Goal: Task Accomplishment & Management: Complete application form

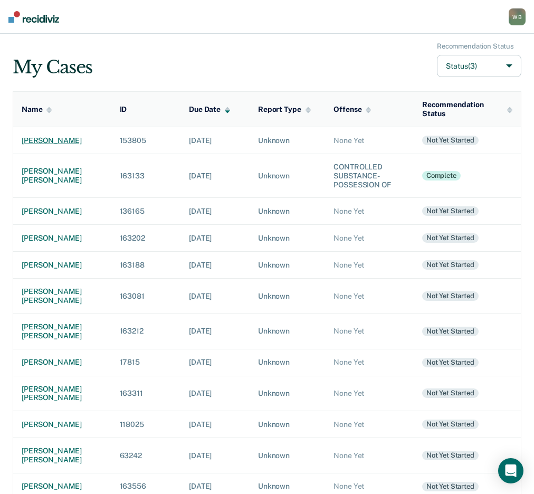
click at [49, 139] on div "[PERSON_NAME]" at bounding box center [62, 140] width 81 height 9
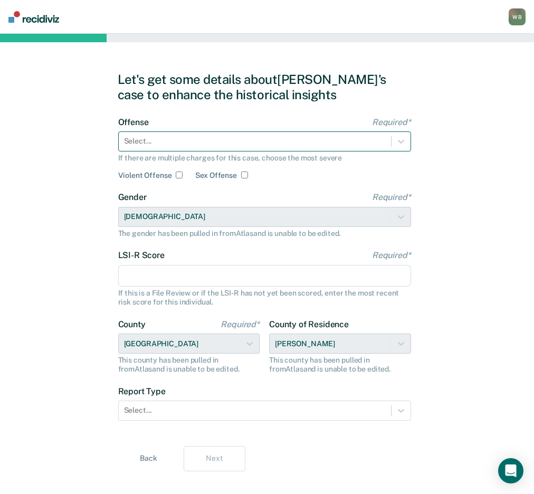
click at [173, 140] on div at bounding box center [255, 141] width 262 height 11
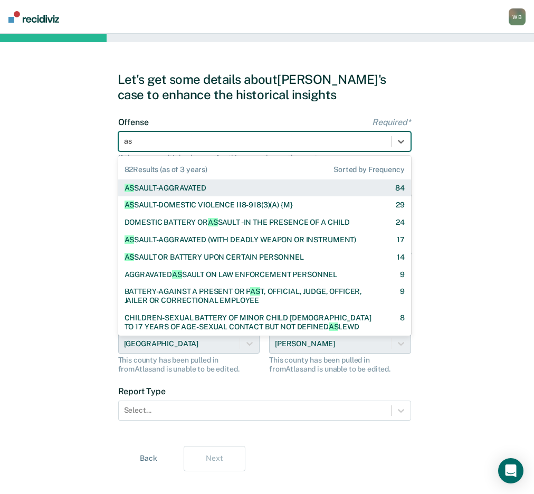
type input "ass"
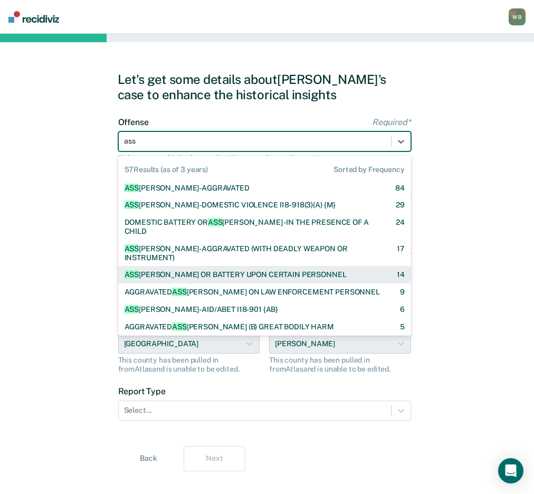
click at [174, 270] on div "ASS [PERSON_NAME] OR BATTERY UPON CERTAIN PERSONNEL" at bounding box center [235, 274] width 222 height 9
checkbox input "true"
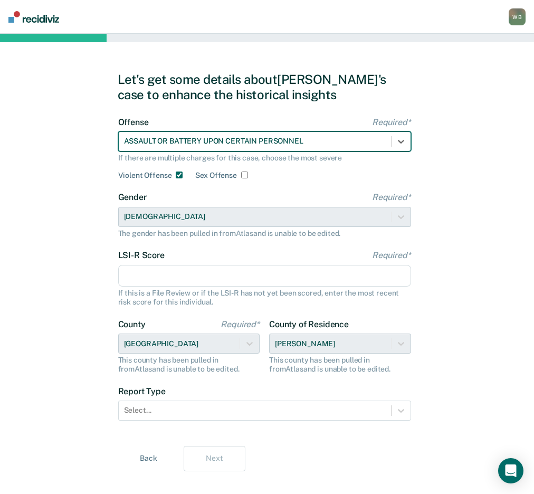
click at [201, 147] on div "ASSAULT OR BATTERY UPON CERTAIN PERSONNEL" at bounding box center [255, 140] width 272 height 15
click at [406, 142] on icon at bounding box center [401, 141] width 11 height 11
click at [228, 136] on div at bounding box center [255, 141] width 262 height 11
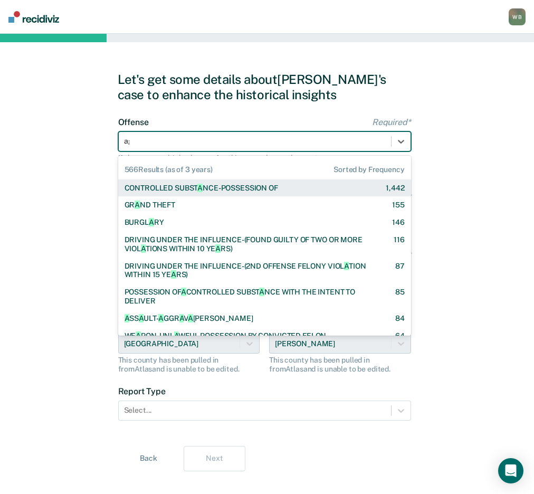
type input "agg"
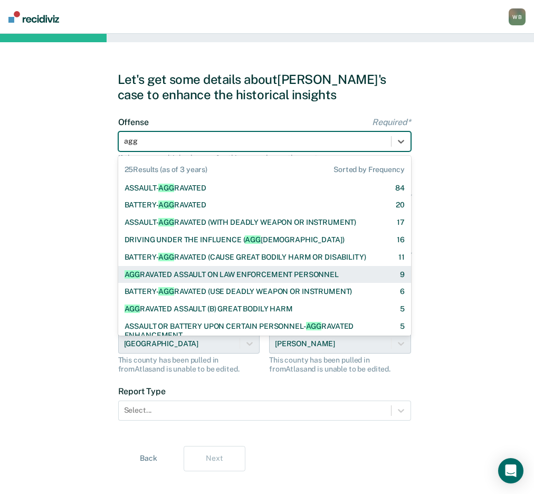
click at [176, 276] on div "AGG RAVATED ASSAULT ON LAW ENFORCEMENT PERSONNEL" at bounding box center [231, 274] width 214 height 9
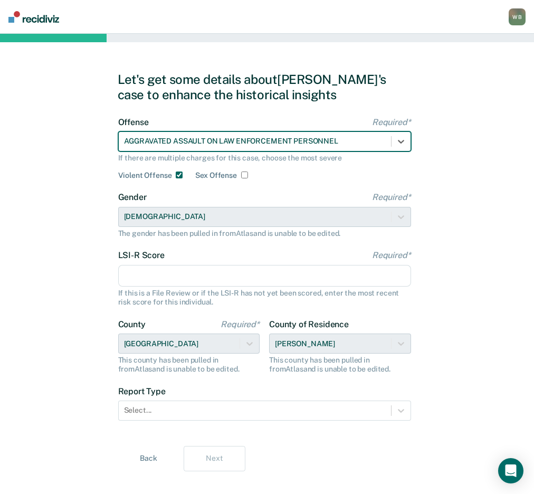
click at [169, 220] on div "Gender Required* [DEMOGRAPHIC_DATA] The gender has been pulled in from Atlas an…" at bounding box center [264, 214] width 293 height 45
click at [167, 274] on input "LSI-R Score Required*" at bounding box center [264, 276] width 293 height 22
click at [205, 273] on input "LSI-R Score Required*" at bounding box center [264, 276] width 293 height 22
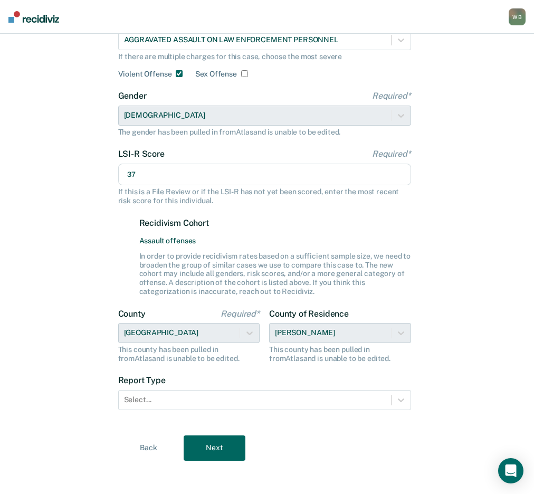
scroll to position [106, 0]
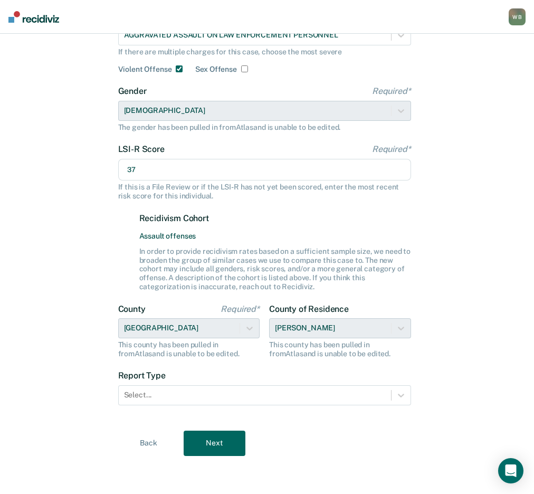
type input "37"
click at [403, 331] on div "County of Residence [PERSON_NAME] This county has been pulled in from [GEOGRAPH…" at bounding box center [340, 331] width 142 height 54
click at [323, 329] on div "County of Residence [PERSON_NAME] This county has been pulled in from [GEOGRAPH…" at bounding box center [340, 331] width 142 height 54
click at [396, 329] on div "County of Residence [PERSON_NAME] This county has been pulled in from [GEOGRAPH…" at bounding box center [340, 331] width 142 height 54
click at [332, 283] on div "In order to provide recidivism rates based on a sufficient sample size, we need…" at bounding box center [275, 269] width 272 height 44
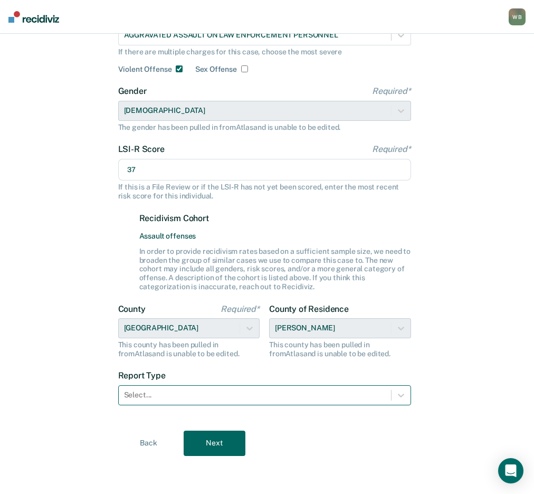
click at [179, 396] on div at bounding box center [255, 394] width 262 height 11
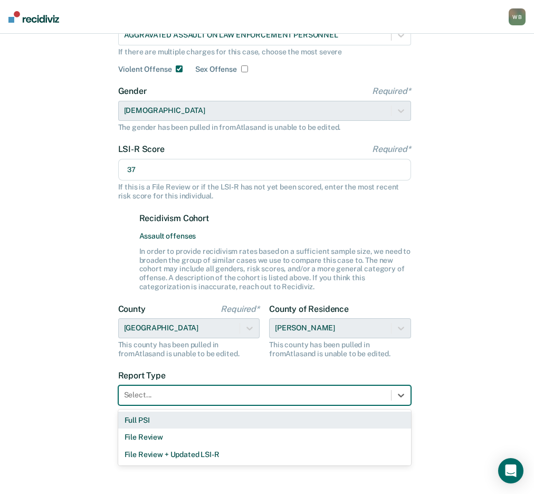
click at [189, 423] on div "Full PSI" at bounding box center [264, 419] width 293 height 17
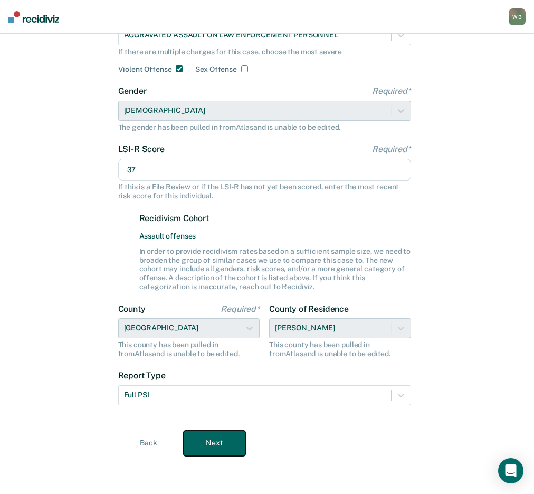
click at [229, 446] on button "Next" at bounding box center [215, 442] width 62 height 25
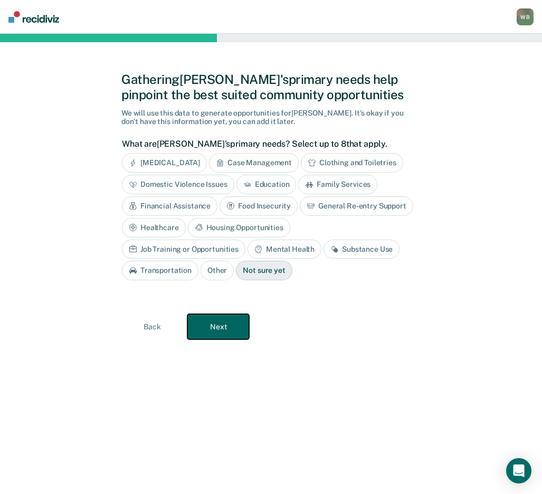
click at [198, 323] on button "Next" at bounding box center [218, 326] width 62 height 25
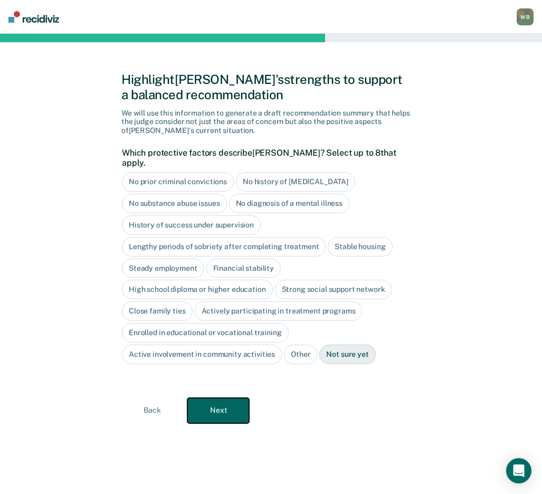
click at [230, 398] on button "Next" at bounding box center [218, 410] width 62 height 25
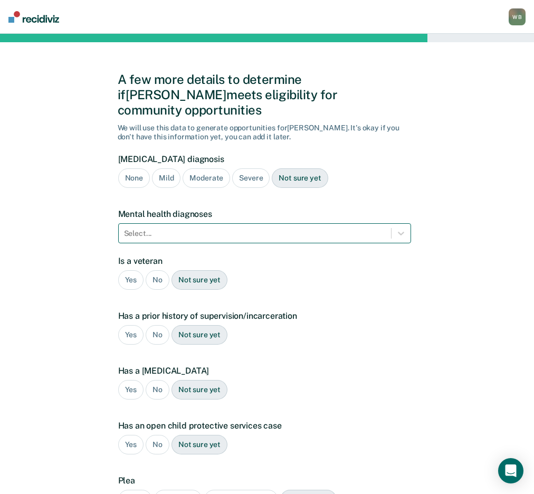
click at [180, 228] on div at bounding box center [255, 233] width 262 height 11
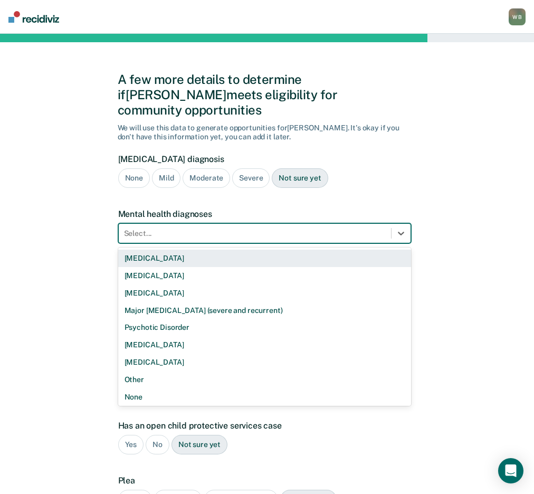
drag, startPoint x: 254, startPoint y: 159, endPoint x: 245, endPoint y: 169, distance: 13.4
click at [254, 168] on div "Severe" at bounding box center [250, 178] width 37 height 20
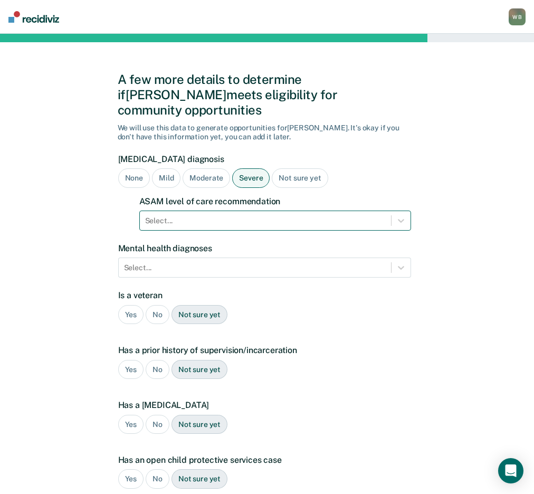
click at [231, 215] on div at bounding box center [265, 220] width 241 height 11
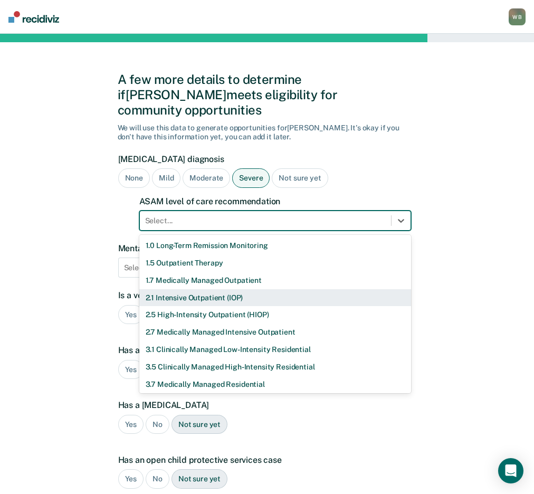
click at [189, 289] on div "2.1 Intensive Outpatient (IOP)" at bounding box center [275, 297] width 272 height 17
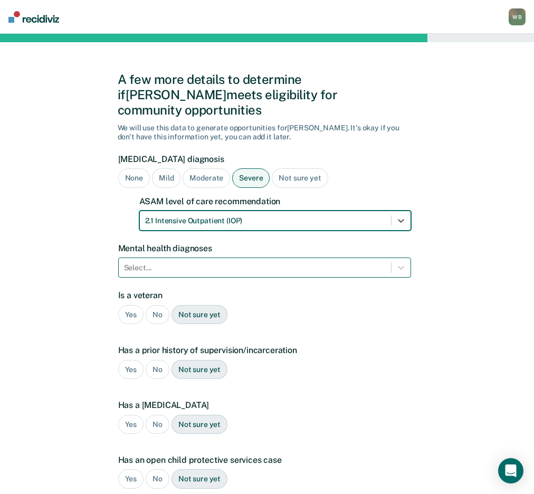
click at [191, 260] on div "Select..." at bounding box center [255, 267] width 272 height 15
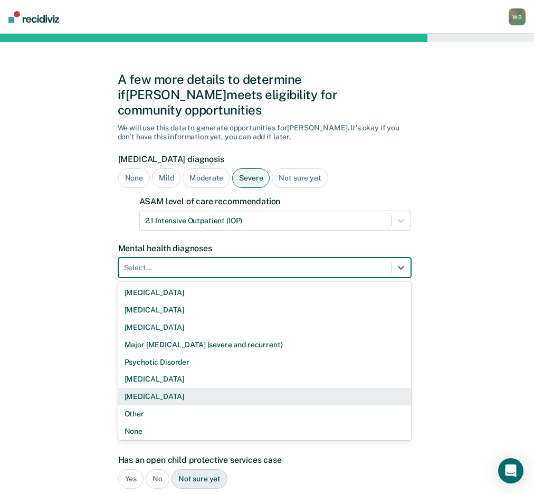
click at [164, 388] on div "Schizoaffective Disorder" at bounding box center [264, 396] width 293 height 17
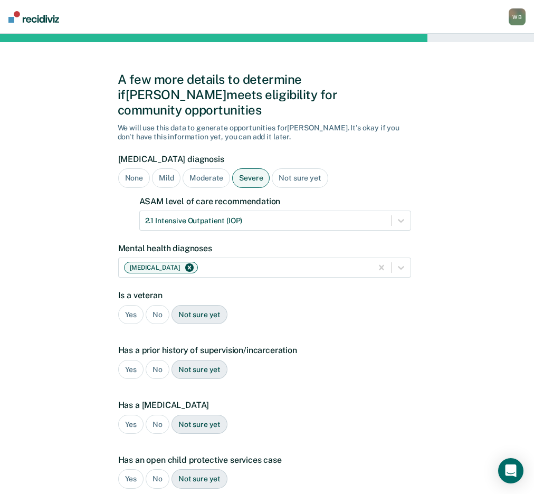
drag, startPoint x: 153, startPoint y: 302, endPoint x: 159, endPoint y: 355, distance: 53.6
click at [153, 305] on div "No" at bounding box center [158, 315] width 24 height 20
click at [132, 360] on div "Yes" at bounding box center [131, 370] width 26 height 20
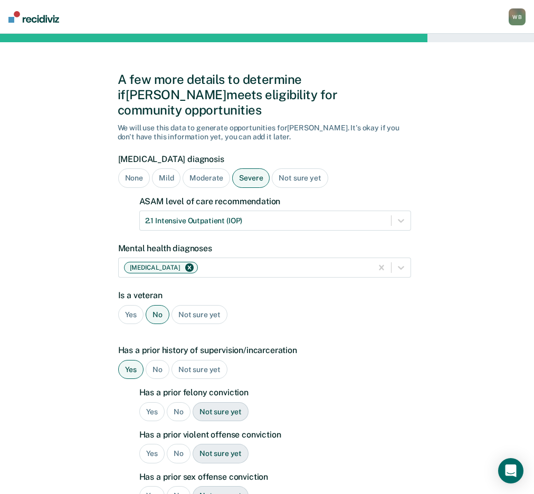
click at [148, 402] on div "Yes" at bounding box center [152, 412] width 26 height 20
click at [174, 444] on div "No" at bounding box center [179, 454] width 24 height 20
click at [151, 444] on div "Yes" at bounding box center [152, 454] width 26 height 20
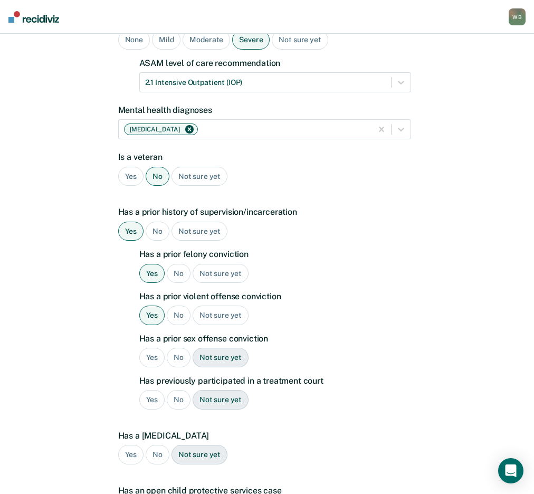
scroll to position [158, 0]
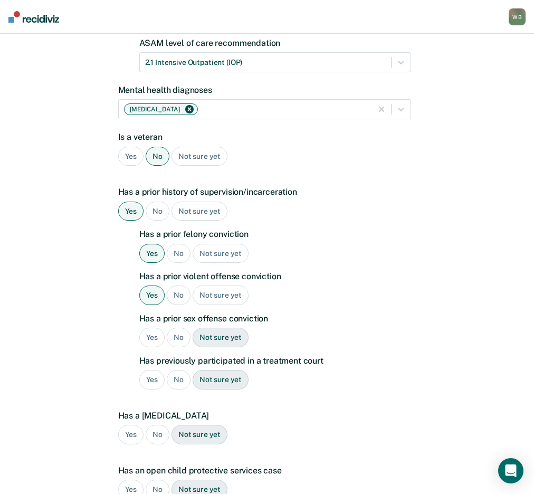
click at [180, 328] on div "No" at bounding box center [179, 338] width 24 height 20
click at [182, 370] on div "No" at bounding box center [179, 380] width 24 height 20
click at [161, 425] on div "No" at bounding box center [158, 435] width 24 height 20
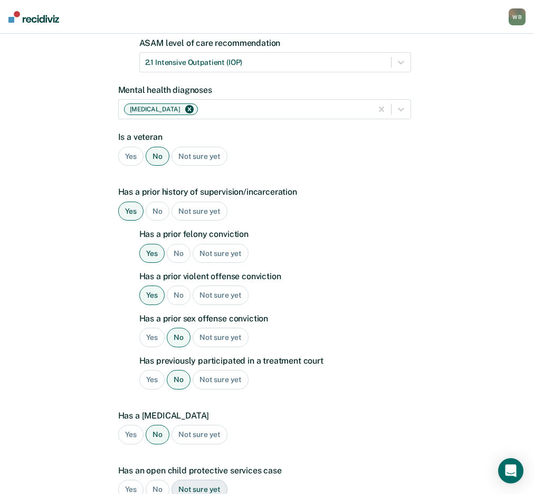
click at [157, 480] on div "No" at bounding box center [158, 490] width 24 height 20
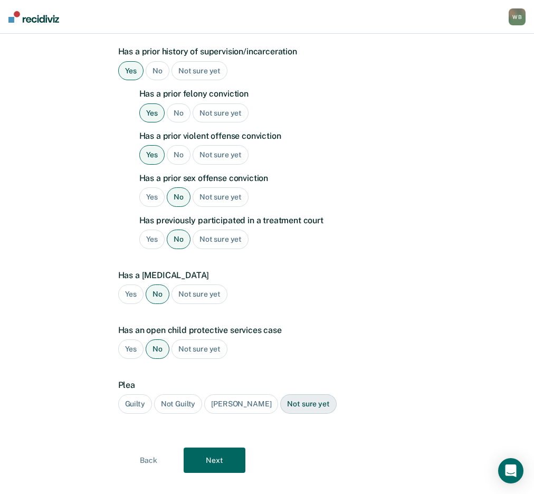
scroll to position [300, 0]
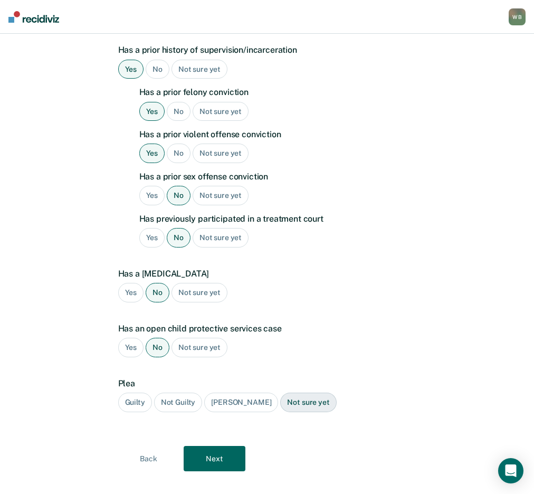
drag, startPoint x: 133, startPoint y: 390, endPoint x: 155, endPoint y: 402, distance: 24.1
click at [133, 392] on div "Guilty" at bounding box center [135, 402] width 34 height 20
click at [221, 457] on div "A few more details to determine if Joshua meets eligibility for community oppor…" at bounding box center [267, 121] width 299 height 750
click at [222, 449] on button "Next" at bounding box center [215, 458] width 62 height 25
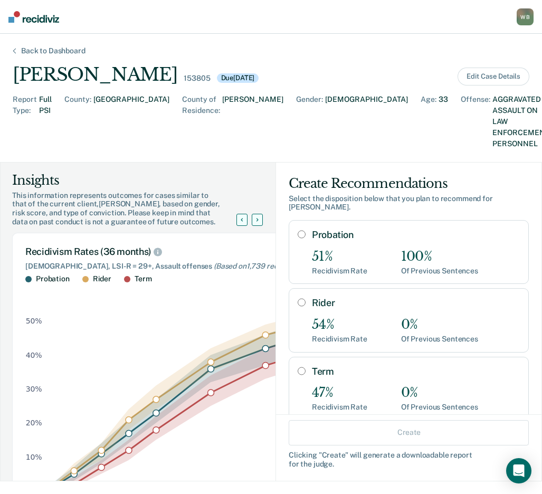
click at [298, 298] on input "Rider" at bounding box center [302, 302] width 8 height 8
radio input "true"
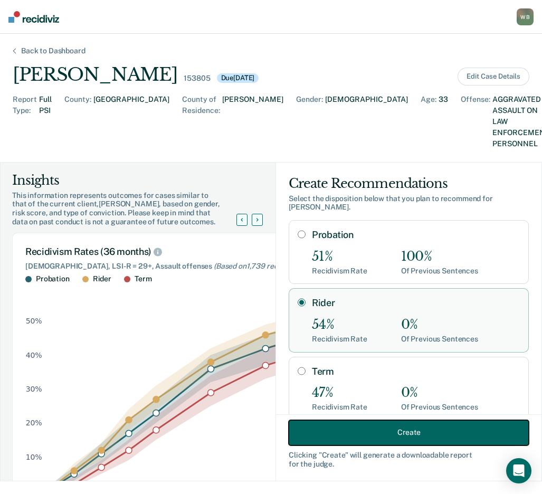
click at [359, 433] on button "Create" at bounding box center [409, 431] width 240 height 25
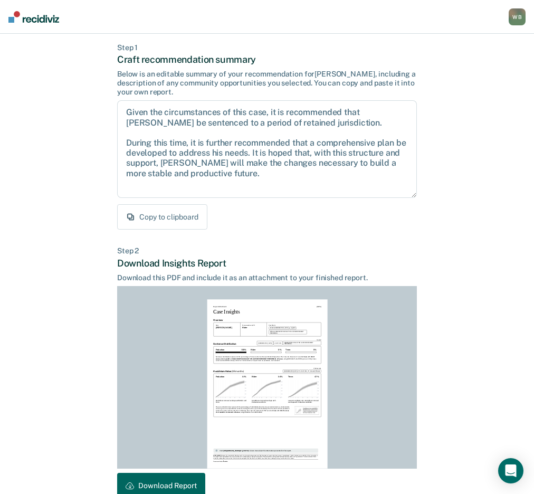
scroll to position [108, 0]
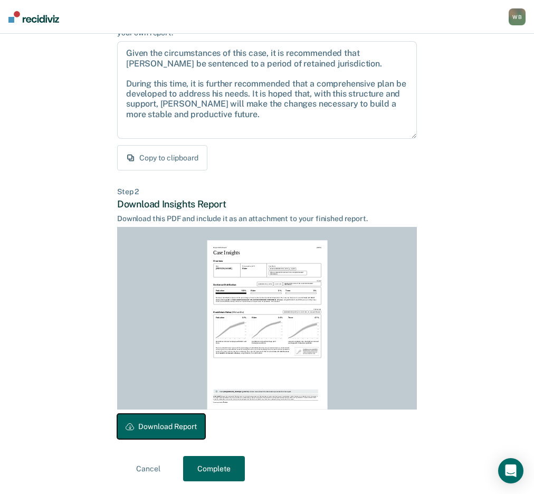
click at [169, 432] on button "Download Report" at bounding box center [161, 426] width 88 height 25
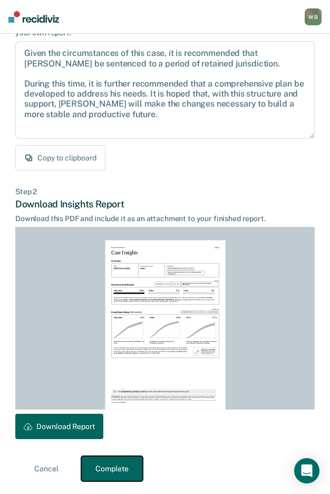
click at [116, 470] on button "Complete" at bounding box center [112, 468] width 62 height 25
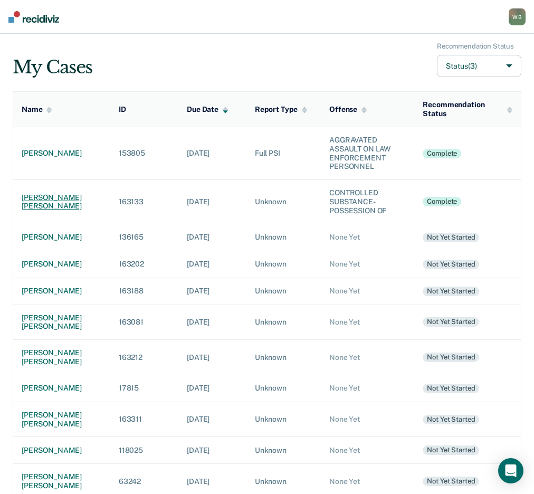
click at [43, 196] on div "randall thomas rose" at bounding box center [62, 202] width 80 height 18
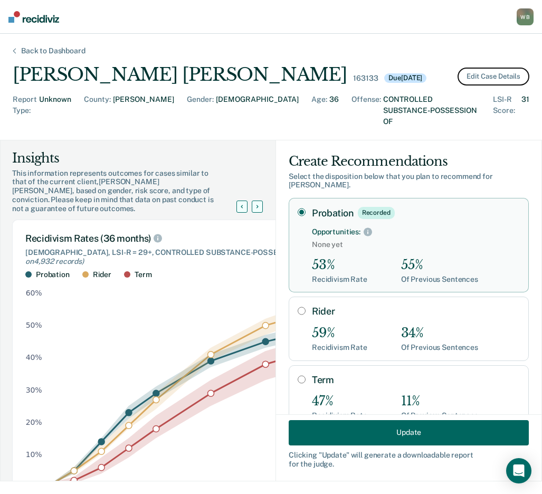
click at [494, 82] on button "Edit Case Details" at bounding box center [493, 77] width 72 height 18
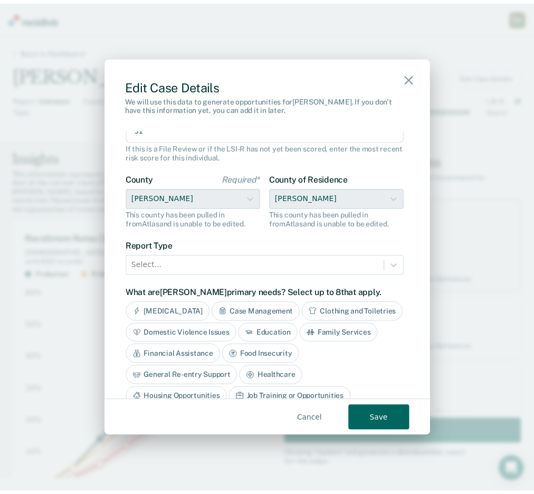
scroll to position [158, 0]
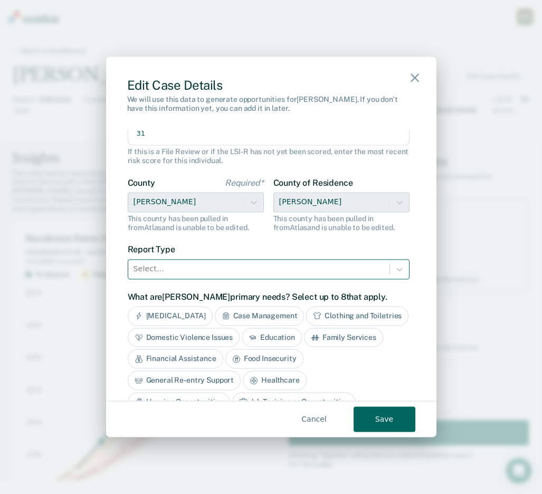
click at [186, 260] on div "Select..." at bounding box center [269, 269] width 282 height 20
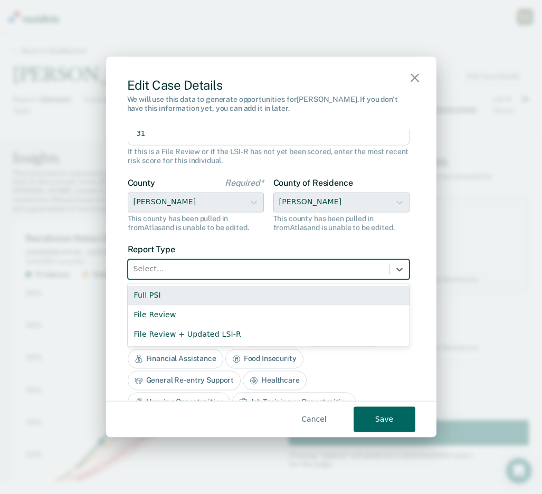
click at [170, 297] on div "Full PSI" at bounding box center [269, 295] width 282 height 20
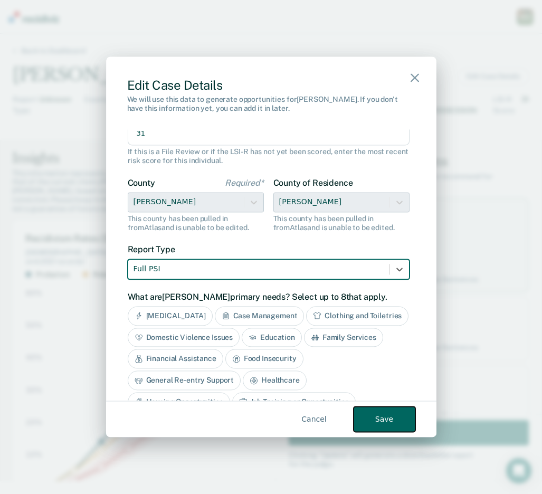
click at [390, 416] on button "Save" at bounding box center [384, 419] width 62 height 25
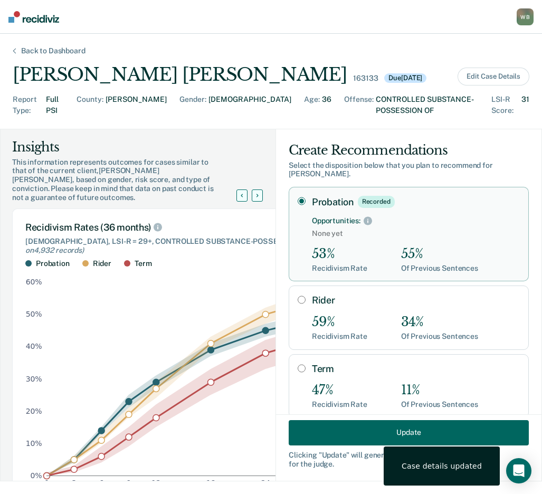
click at [32, 53] on div "Back to Dashboard" at bounding box center [53, 50] width 90 height 9
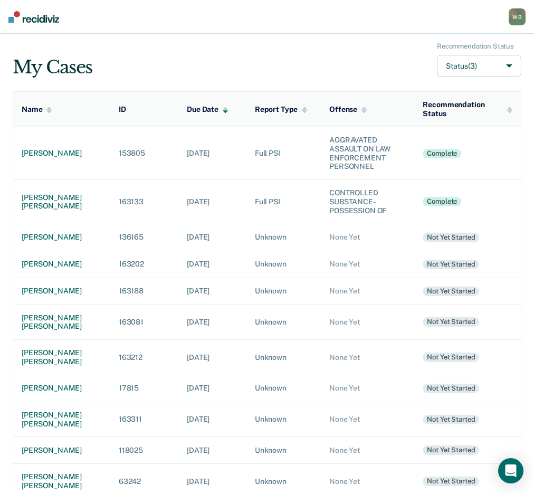
click at [293, 51] on div "My Cases Recommendation Status Status (3)" at bounding box center [267, 59] width 509 height 35
